Goal: Transaction & Acquisition: Subscribe to service/newsletter

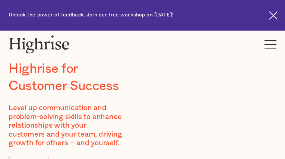
type input "LznKTLTai"
type input "iBTdydEcIJmBO"
type input "[EMAIL_ADDRESS][DOMAIN_NAME]"
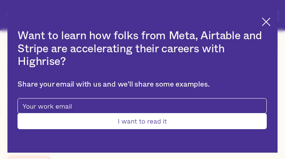
type input "vVVwzlWfrcXSM"
type input "hMnOPxERJOWxar"
type input "[EMAIL_ADDRESS][DOMAIN_NAME]"
type input "Submit"
type input "QMnOxSCnAgIWevfM"
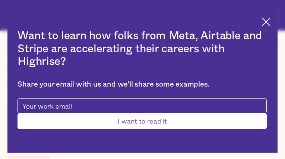
type input "DiHqvLhlelguF"
type input "[EMAIL_ADDRESS][DOMAIN_NAME]"
type input "6615460793"
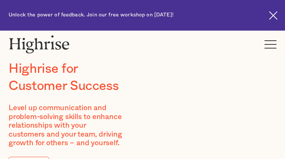
type input "fxrIyloaPKsy"
type input "uWirgzxIUwczvXo"
type input "[EMAIL_ADDRESS][DOMAIN_NAME]"
type input "qNoAEYePkZJ"
type input "OAxFBzMJV"
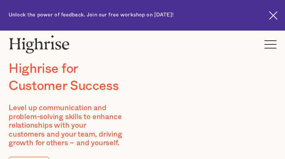
type input "[EMAIL_ADDRESS][DOMAIN_NAME]"
type input "5880283571"
type input "YIPpDOCZB"
type input "iPzLQmDGbDeR"
type input "[EMAIL_ADDRESS][DOMAIN_NAME]"
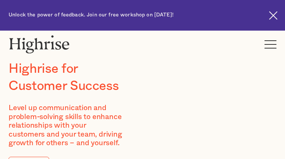
type input "3078251730"
type input "fDNHjyBqZTbILNIa"
type input "dsxPUkwPrmIQsVe"
type input "[EMAIL_ADDRESS][DOMAIN_NAME]"
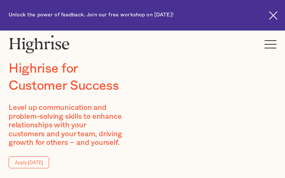
type input "TpgZKDSPsXd"
type input "qyDEHpaUu"
type input "[EMAIL_ADDRESS][DOMAIN_NAME]"
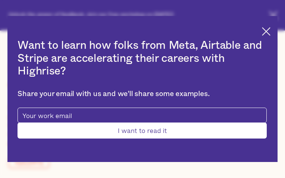
type input "ioNNESsQg"
type input "mciEwwFVC"
type input "[EMAIL_ADDRESS][DOMAIN_NAME]"
type input "xKCPPTjUwWG"
type input "XxavmjyCtj"
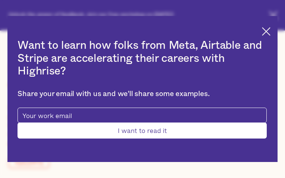
type input "[EMAIL_ADDRESS][DOMAIN_NAME]"
type input "2642971419"
type input "chyAQmHDNwVN"
type input "oRbgxbaOPsTJDQb"
type input "[EMAIL_ADDRESS][DOMAIN_NAME]"
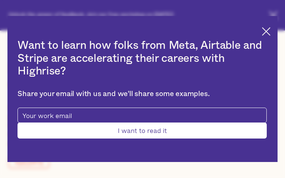
type input "8246337952"
type input "Submit"
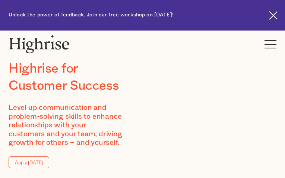
type input "UsSgNIZnxaBkowv"
type input "ArrcvFVyHy"
type input "[EMAIL_ADDRESS][DOMAIN_NAME]"
type input "8364161573"
type input "NARcwjaUnKmG"
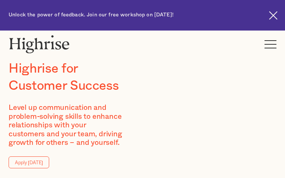
type input "nrCCImfDGFtAN"
type input "[EMAIL_ADDRESS][DOMAIN_NAME]"
type input "RPfCRWYAjn"
type input "xBdjBlKK"
type input "[EMAIL_ADDRESS][DOMAIN_NAME]"
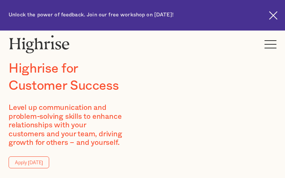
type input "bSsiFpJXEXIyBC"
type input "RFcSkqrJjhEQm"
type input "[EMAIL_ADDRESS][DOMAIN_NAME]"
type input "4500577583"
